Goal: Information Seeking & Learning: Check status

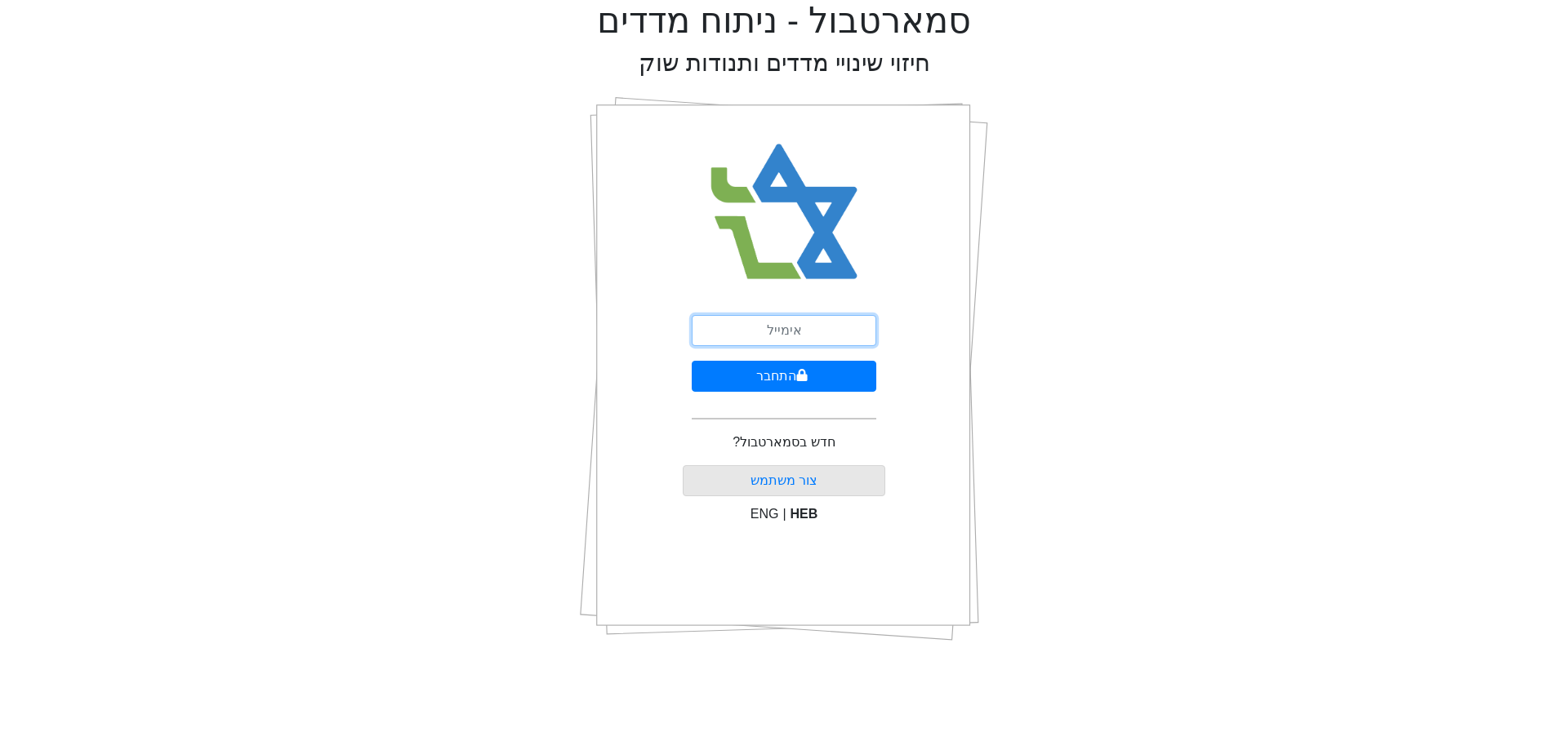
click at [814, 318] on input "email" at bounding box center [783, 330] width 185 height 31
type input "[EMAIL_ADDRESS][DOMAIN_NAME]"
click at [818, 372] on button "התחבר" at bounding box center [783, 376] width 185 height 31
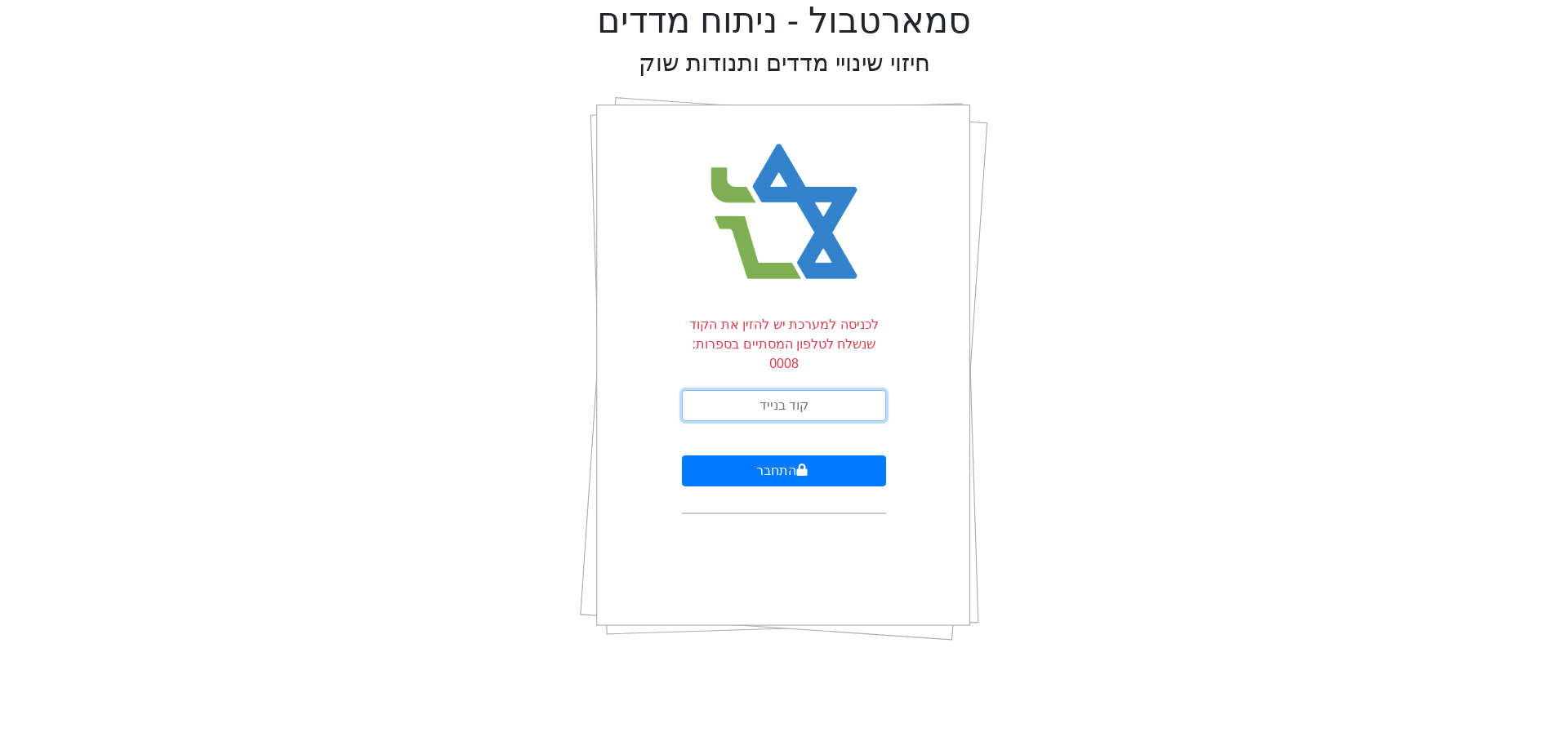
click at [816, 390] on input "text" at bounding box center [784, 405] width 204 height 31
type input "950825"
click at [682, 455] on button "התחבר" at bounding box center [784, 470] width 204 height 31
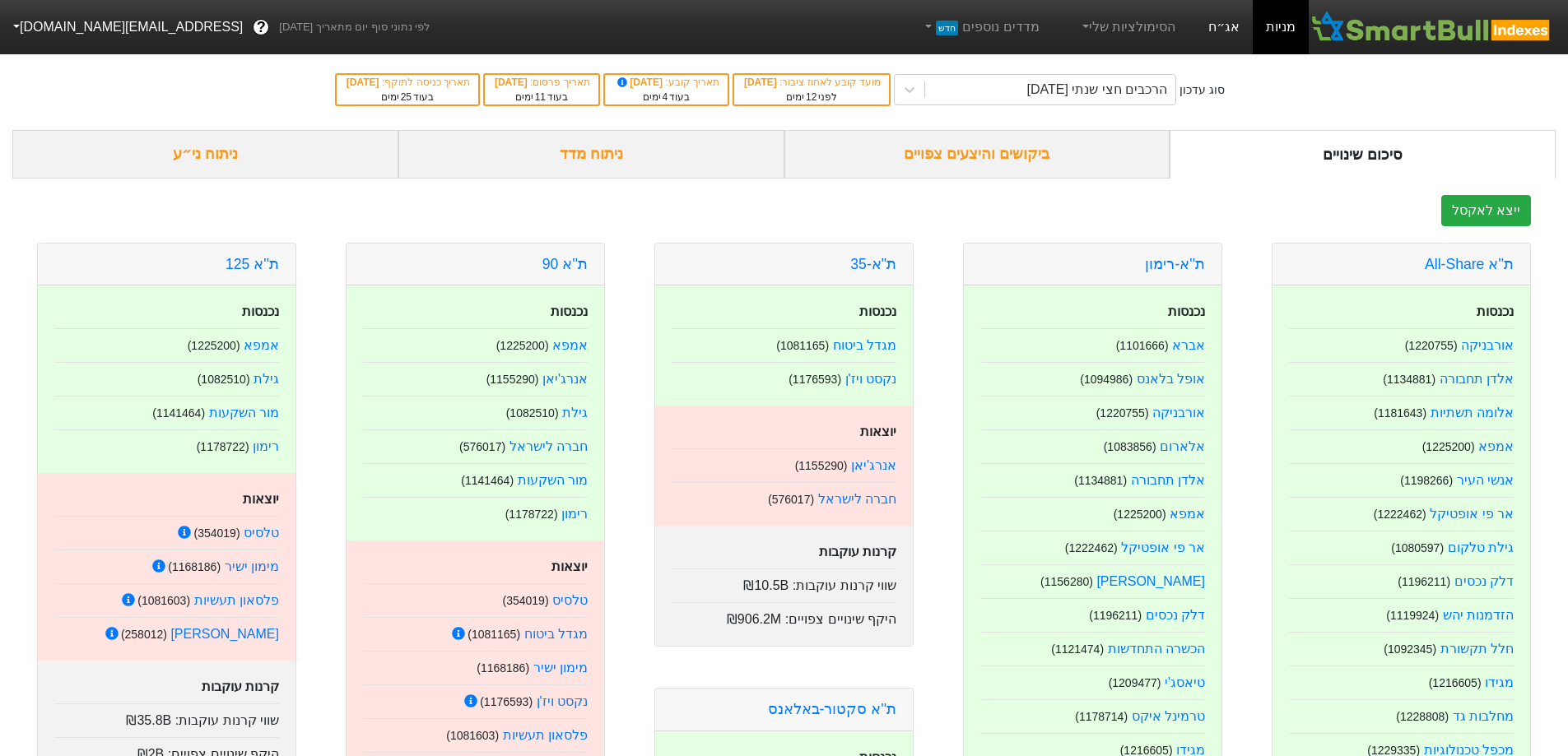
click at [1241, 36] on link "אג״ח" at bounding box center [1224, 27] width 58 height 54
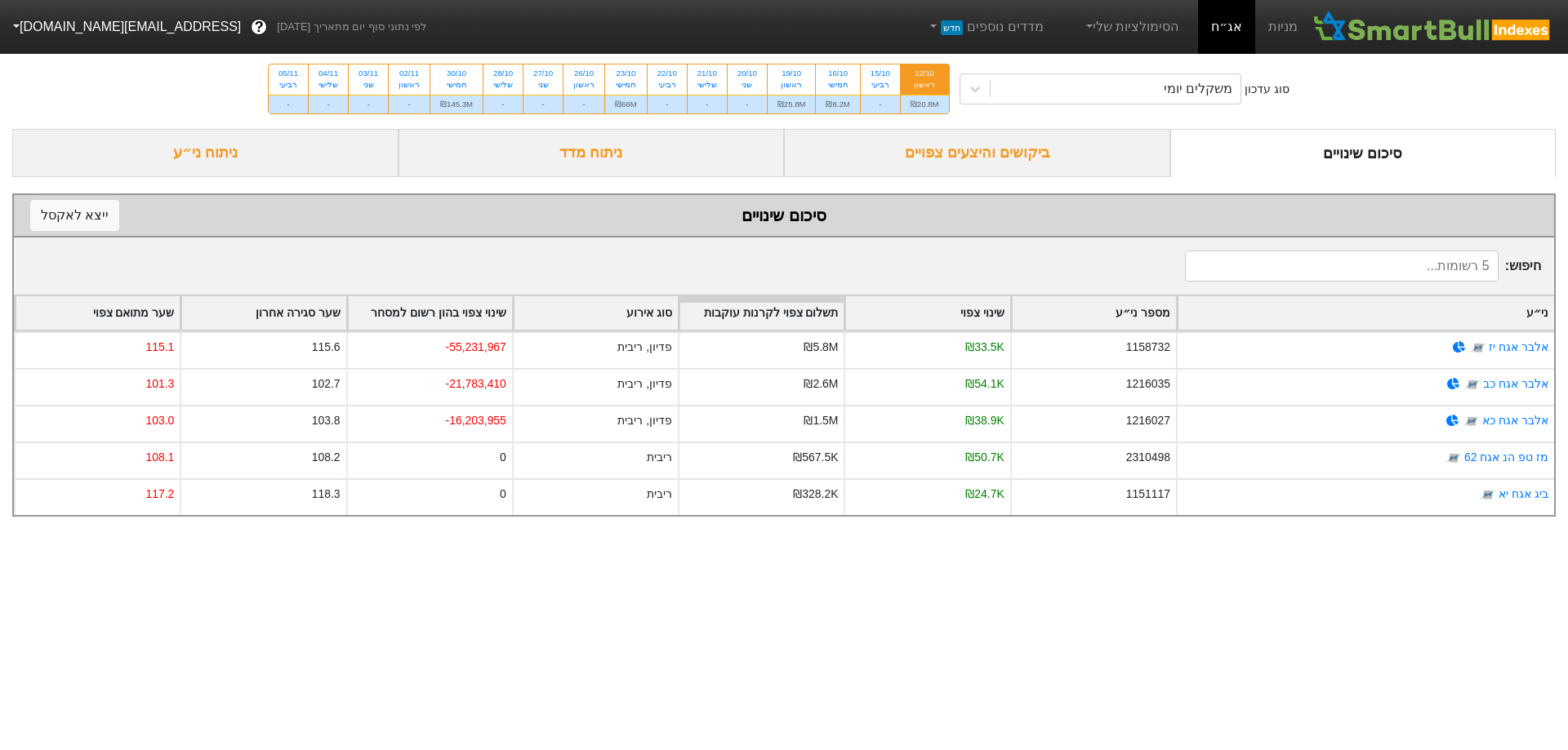
click at [1130, 150] on div "ביקושים והיצעים צפויים" at bounding box center [977, 153] width 386 height 48
